Goal: Find contact information: Obtain details needed to contact an individual or organization

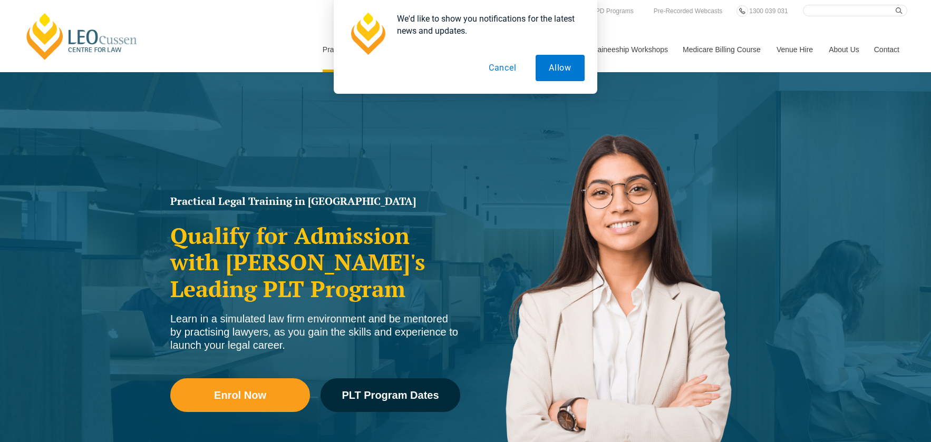
click at [506, 70] on button "Cancel" at bounding box center [502, 68] width 54 height 26
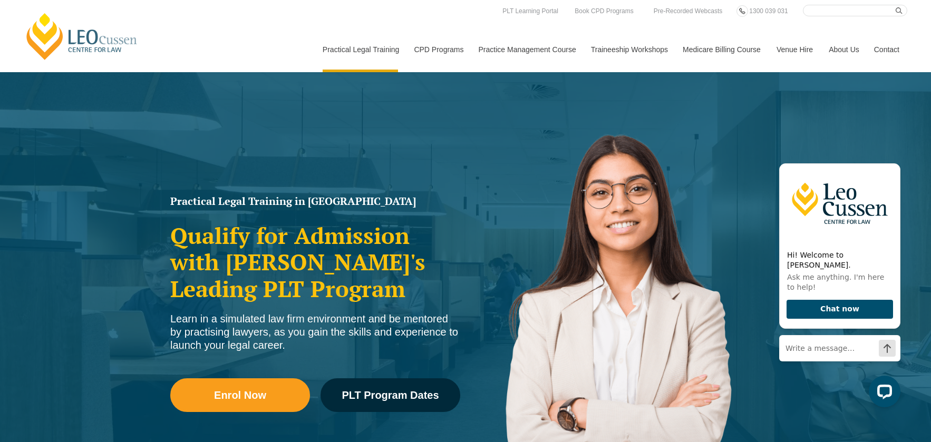
click at [881, 48] on link "Contact" at bounding box center [886, 49] width 41 height 45
